Goal: Information Seeking & Learning: Stay updated

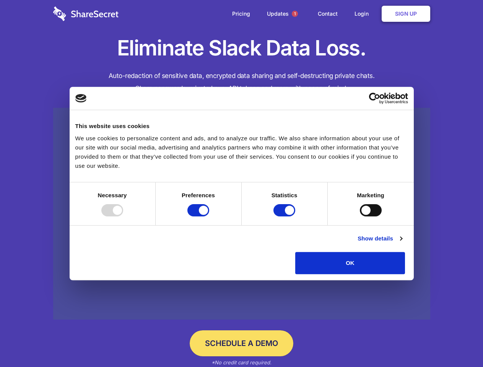
click at [123, 217] on div at bounding box center [112, 210] width 22 height 12
click at [209, 217] on input "Preferences" at bounding box center [198, 210] width 22 height 12
checkbox input "false"
click at [285, 217] on input "Statistics" at bounding box center [285, 210] width 22 height 12
checkbox input "false"
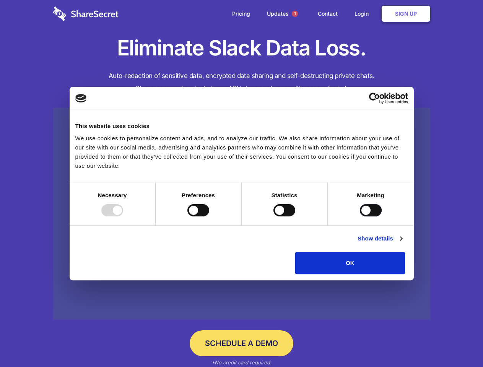
click at [360, 217] on input "Marketing" at bounding box center [371, 210] width 22 height 12
checkbox input "true"
click at [402, 243] on link "Show details" at bounding box center [380, 238] width 44 height 9
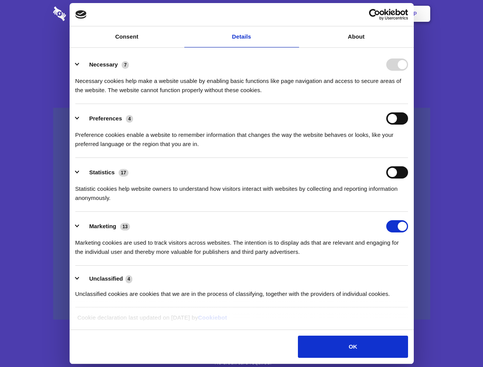
click at [408, 104] on li "Necessary 7 Necessary cookies help make a website usable by enabling basic func…" at bounding box center [241, 77] width 333 height 54
click at [295, 14] on span "1" at bounding box center [295, 14] width 6 height 6
